Goal: Transaction & Acquisition: Purchase product/service

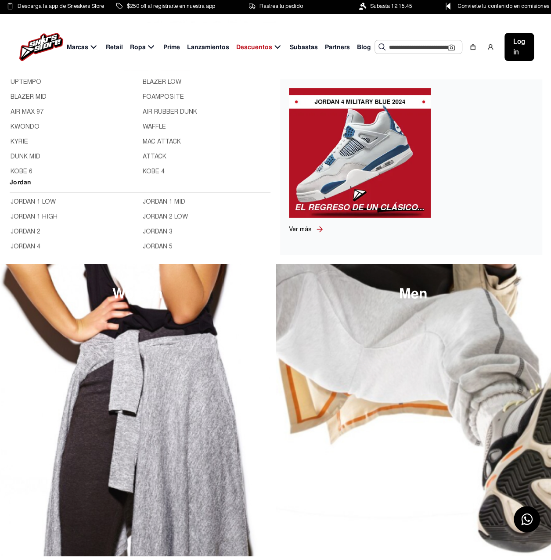
scroll to position [219, 0]
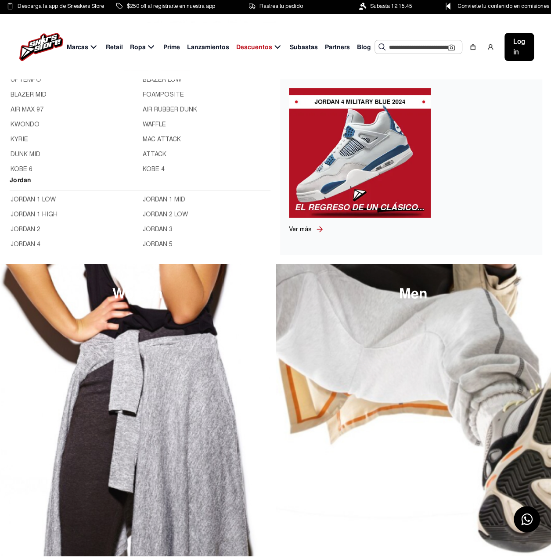
click at [36, 199] on link "JORDAN 1 LOW" at bounding box center [74, 200] width 127 height 10
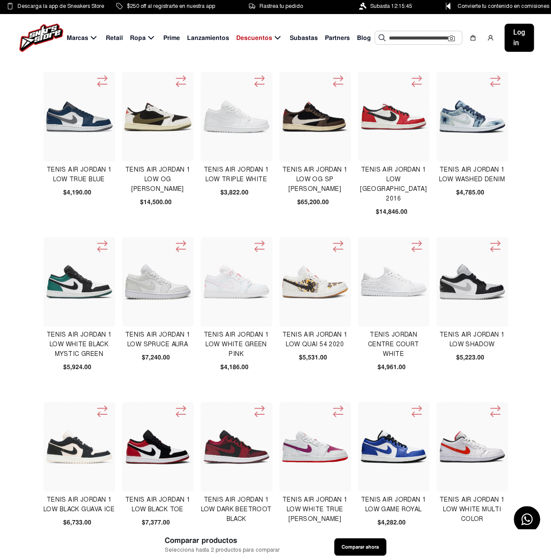
scroll to position [44, 0]
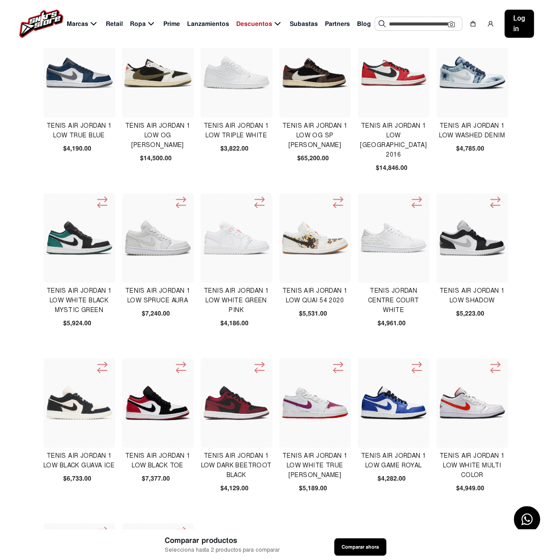
click at [162, 348] on div "Tenis Air Jordan 1 Low Spruce Aura $7,240.00" at bounding box center [158, 272] width 72 height 158
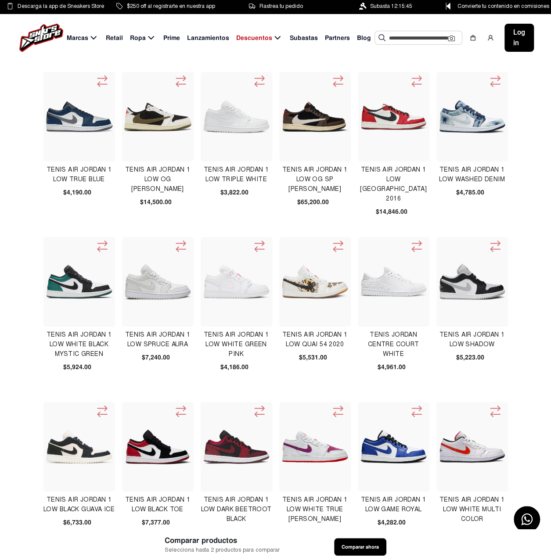
click at [388, 6] on span "Subasta 12:15:45" at bounding box center [391, 6] width 42 height 10
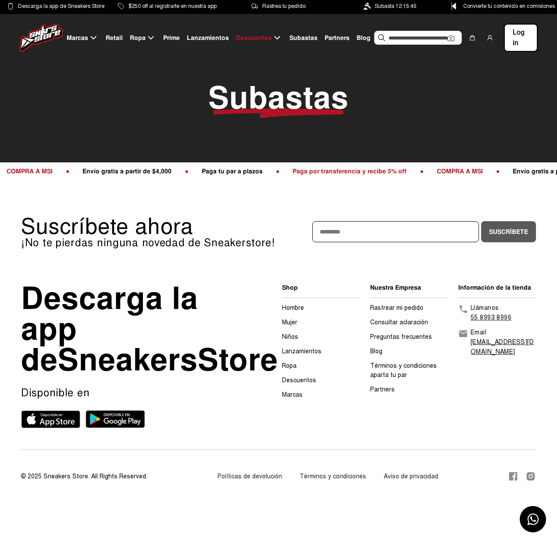
click at [175, 36] on span "Prime" at bounding box center [171, 37] width 17 height 9
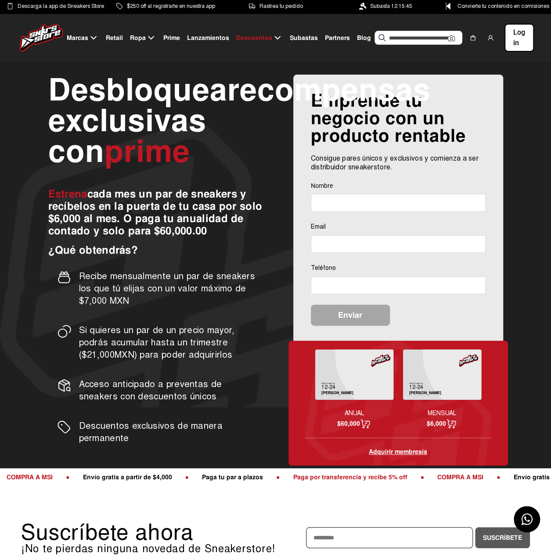
click at [110, 37] on span "Retail" at bounding box center [114, 37] width 17 height 9
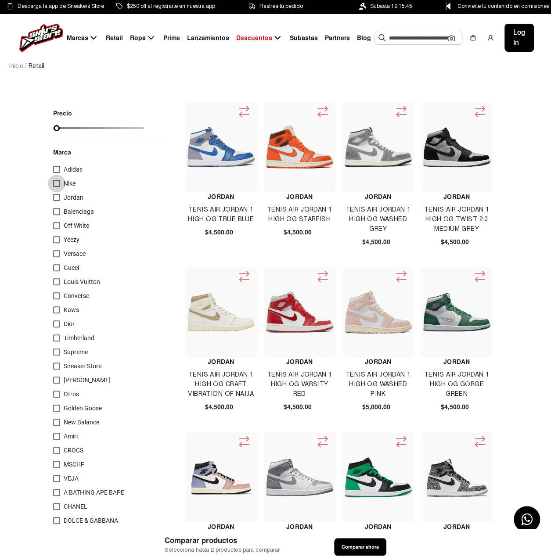
click at [58, 186] on div at bounding box center [56, 183] width 7 height 7
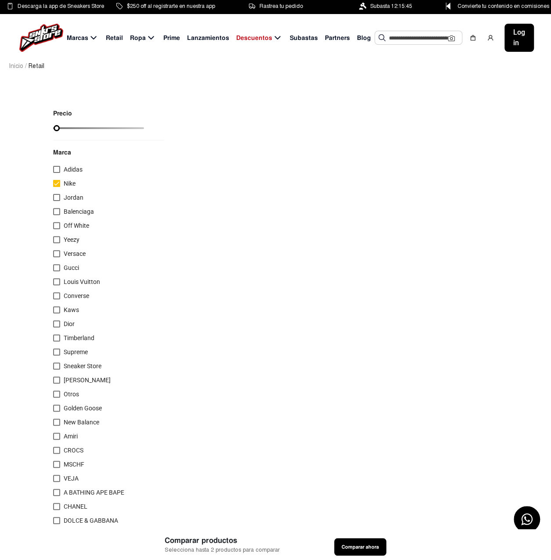
click at [56, 196] on div at bounding box center [56, 197] width 7 height 7
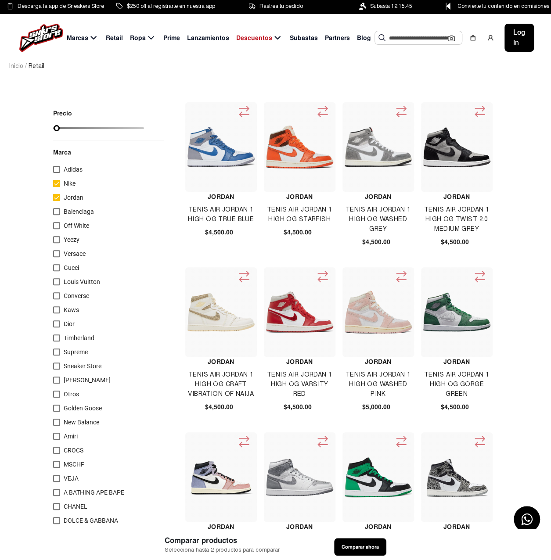
click at [58, 183] on div at bounding box center [56, 183] width 7 height 7
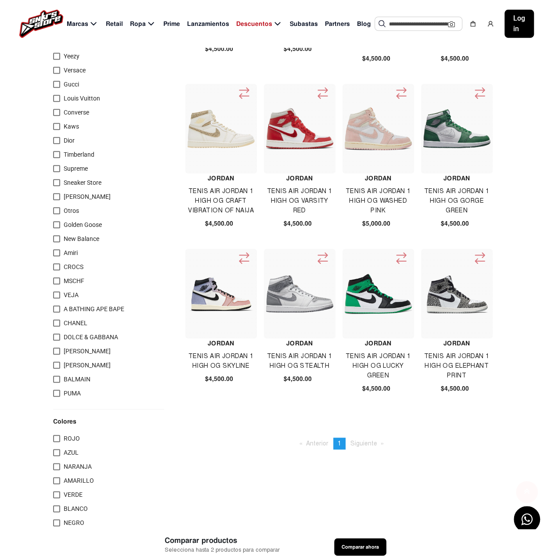
scroll to position [395, 0]
